Goal: Information Seeking & Learning: Learn about a topic

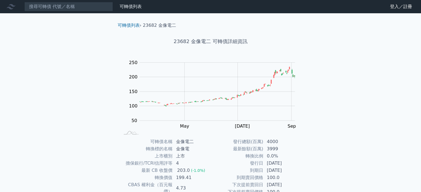
drag, startPoint x: 126, startPoint y: 6, endPoint x: 69, endPoint y: 52, distance: 73.5
click at [69, 52] on div "可轉債列表 財務數據 可轉債列表 財務數據 登入／註冊 登入／註冊 可轉債列表 › 23682 金像電二 23682 金像電二 可轉債詳細資訊 Zoom Ou…" at bounding box center [210, 131] width 421 height 263
drag, startPoint x: 158, startPoint y: 27, endPoint x: 168, endPoint y: 24, distance: 10.7
click at [168, 24] on li "23682 金像電二" at bounding box center [159, 25] width 33 height 7
copy li "金像電"
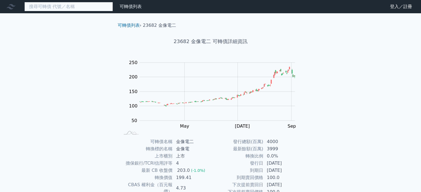
click at [95, 5] on input at bounding box center [68, 6] width 89 height 9
paste input "金像電"
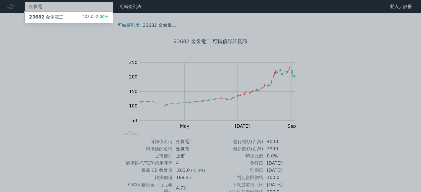
type input "金像電"
click at [30, 49] on div at bounding box center [210, 96] width 421 height 192
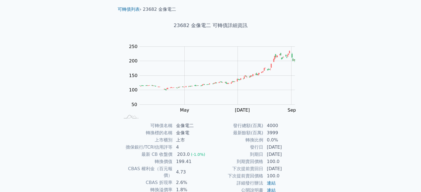
scroll to position [55, 0]
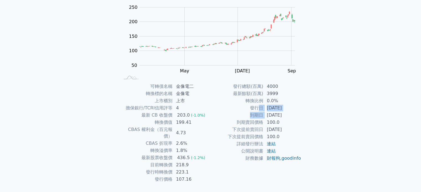
drag, startPoint x: 260, startPoint y: 108, endPoint x: 267, endPoint y: 114, distance: 9.0
click at [267, 114] on tbody "發行總額(百萬) 4000 最新餘額(百萬) 3999 轉換比例 0.0% 發行日 [DATE] 到期日 [DATE] 到期賣回價格 100.0 下次提前賣回…" at bounding box center [256, 122] width 91 height 79
click at [267, 114] on td "[DATE]" at bounding box center [282, 115] width 38 height 7
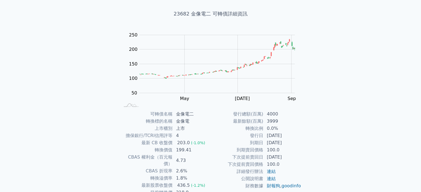
scroll to position [28, 0]
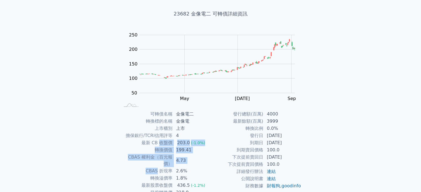
drag, startPoint x: 161, startPoint y: 145, endPoint x: 158, endPoint y: 167, distance: 22.3
click at [158, 167] on tbody "可轉債名稱 金像電二 轉換標的名稱 金像電 上市櫃別 上市 擔保銀行/TCRI信用評等 4 最新 CB 收盤價 203.0 (-1.0%) 轉換價值 199.…" at bounding box center [165, 161] width 91 height 100
click at [158, 168] on td "CBAS 折現率" at bounding box center [146, 171] width 53 height 7
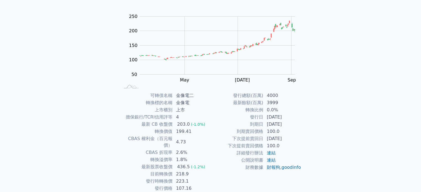
scroll to position [64, 0]
